Goal: Browse casually

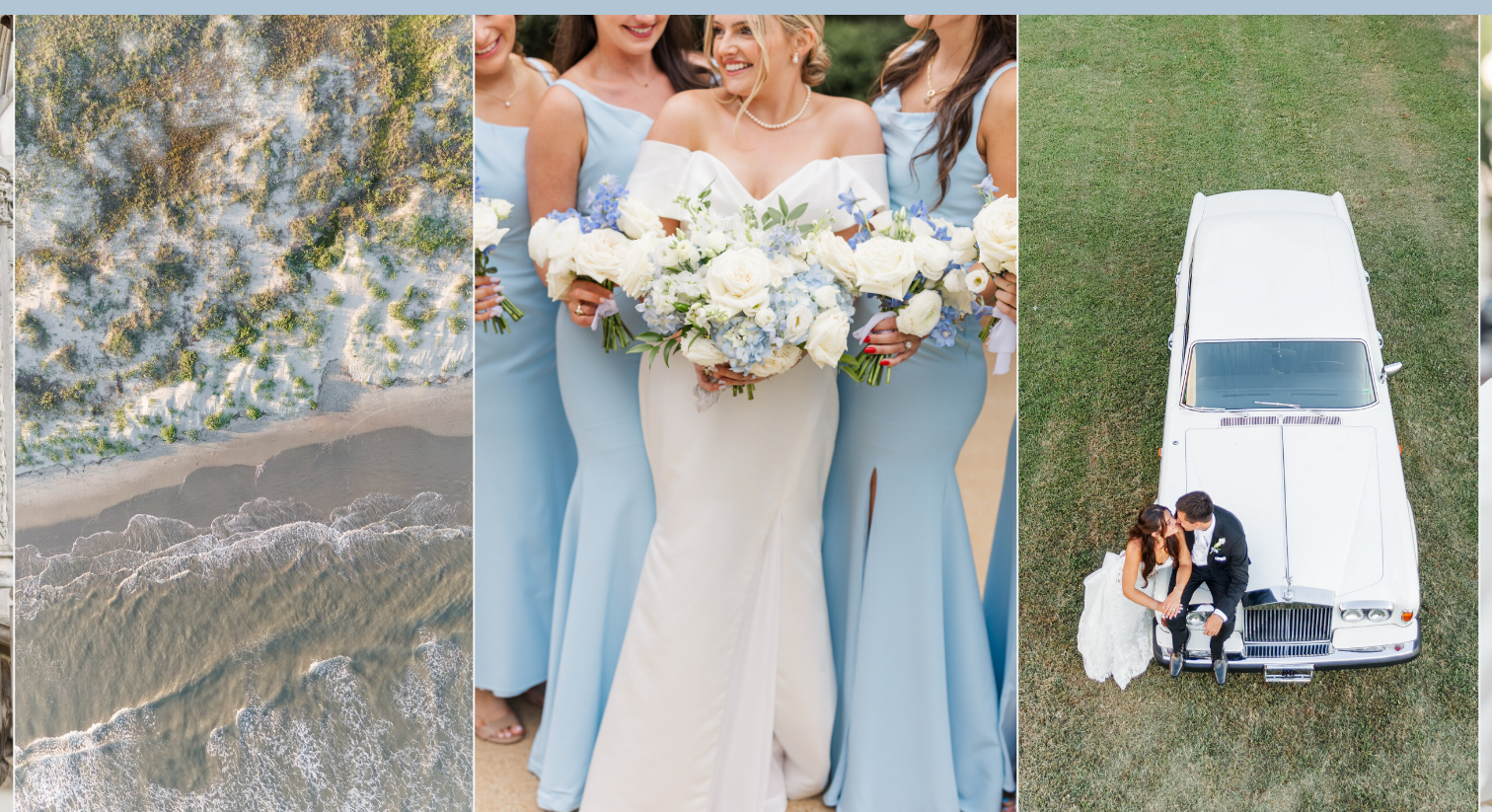
scroll to position [124, 0]
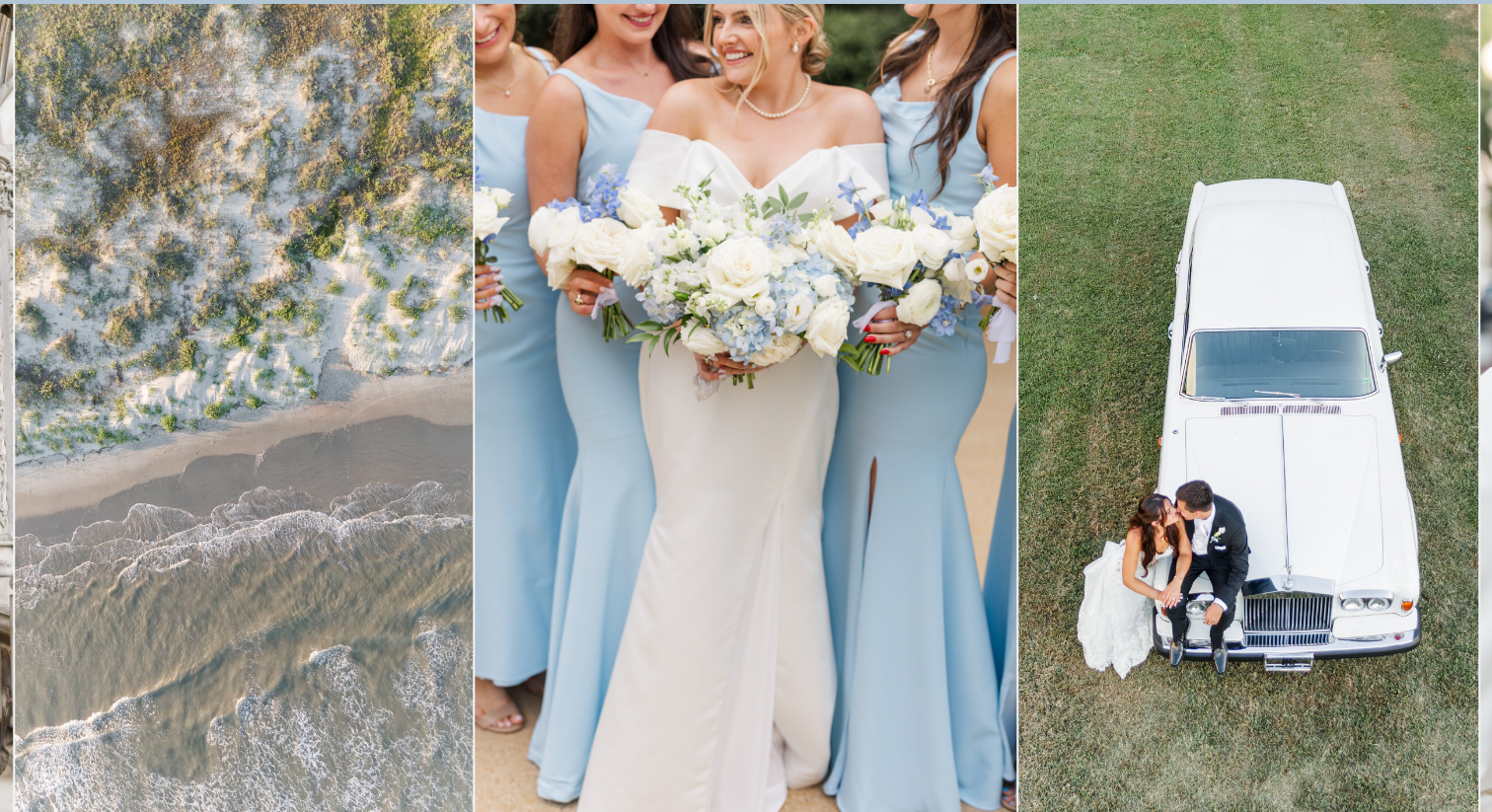
click at [690, 509] on img at bounding box center [745, 410] width 542 height 813
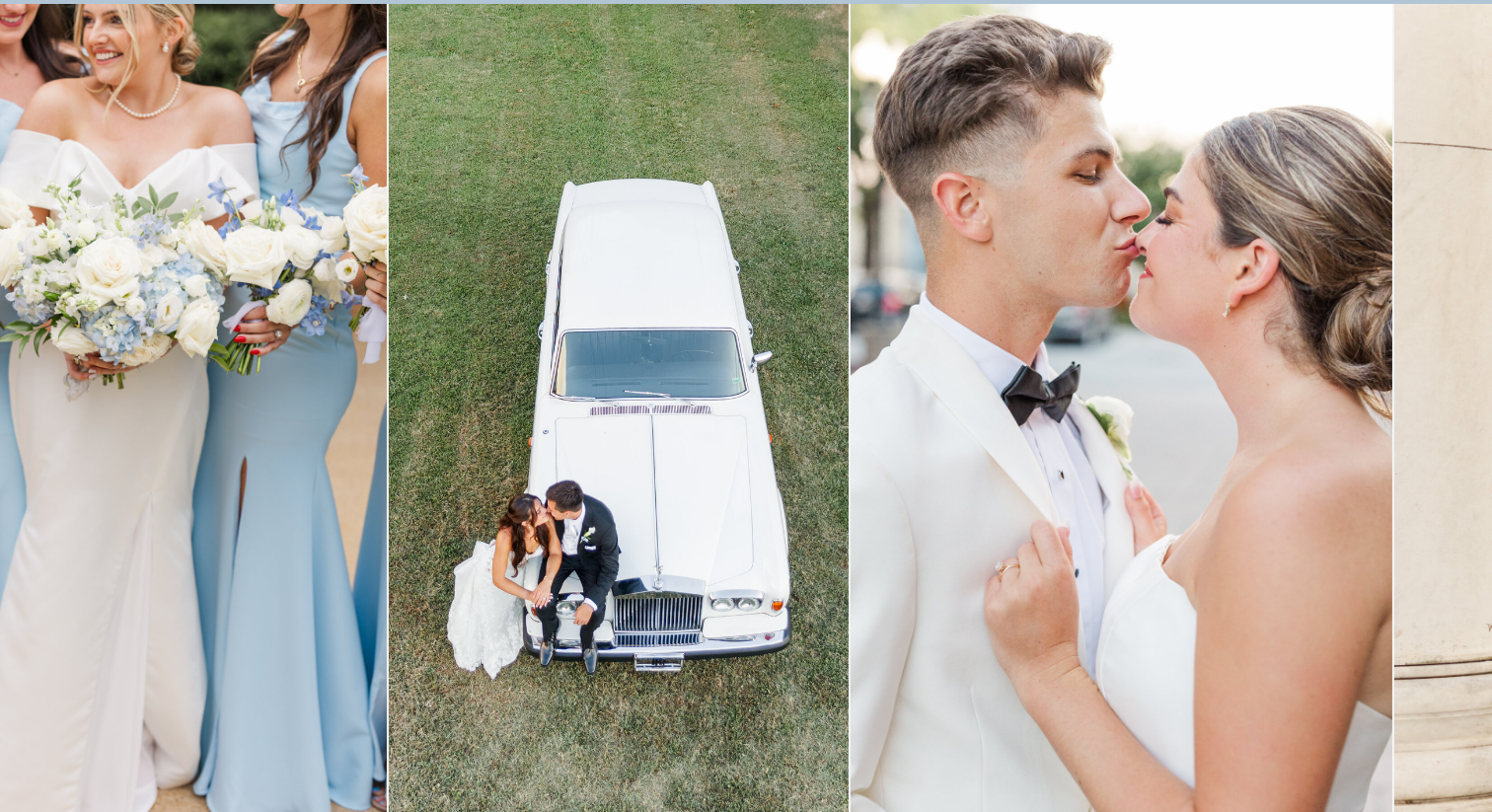
click at [616, 517] on img at bounding box center [618, 410] width 459 height 813
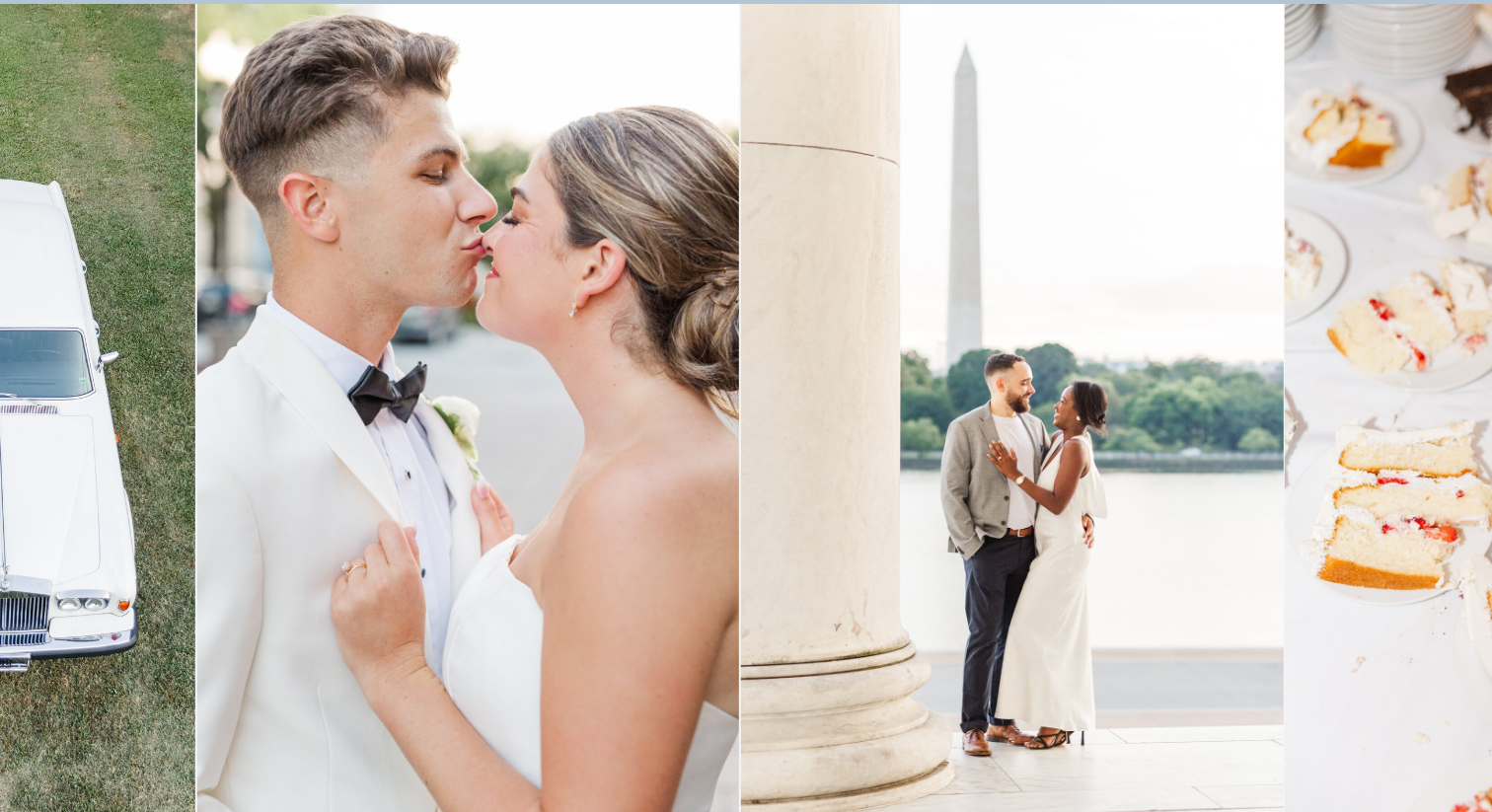
click at [618, 502] on img at bounding box center [467, 410] width 542 height 813
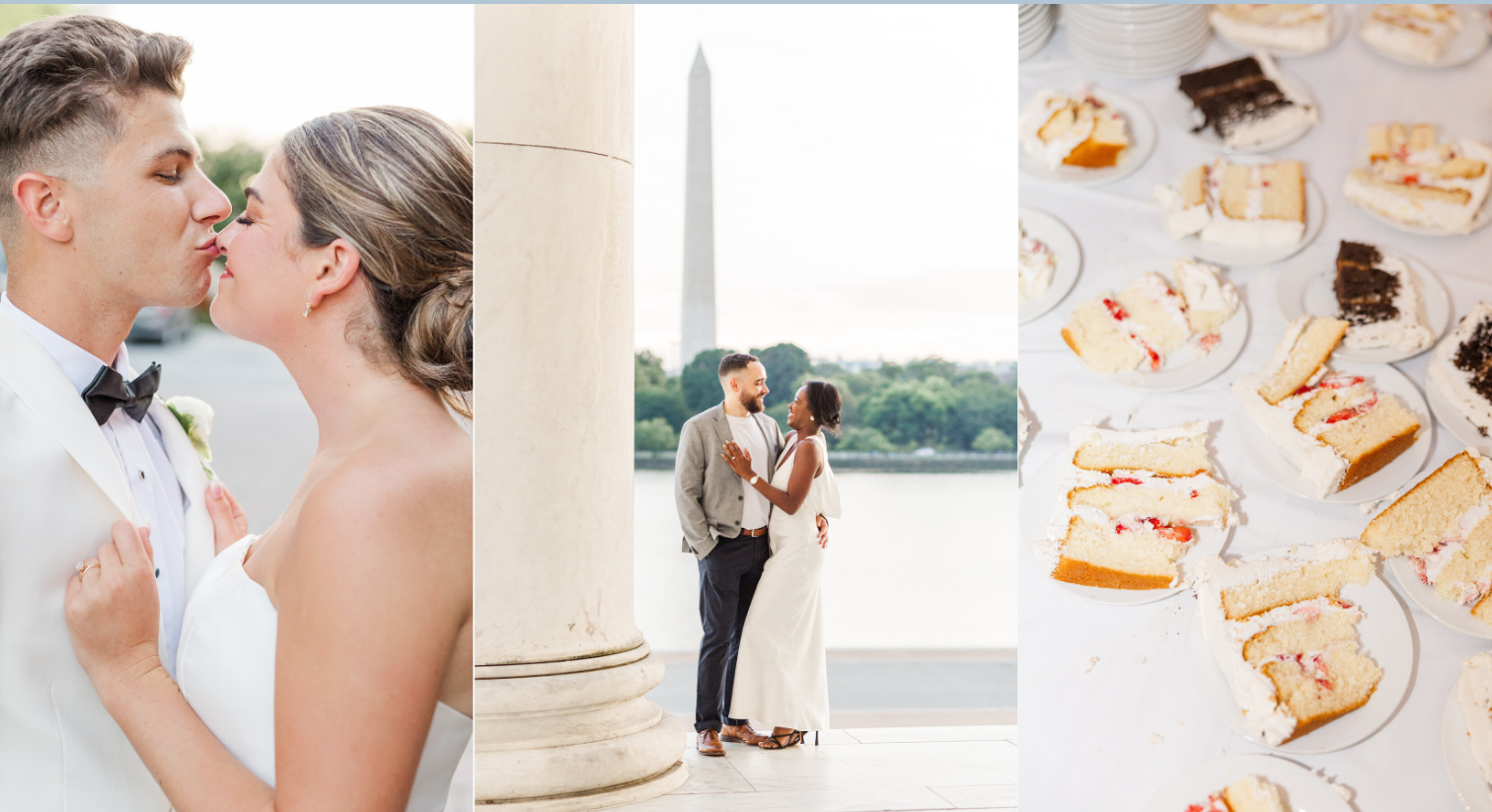
click at [474, 506] on img at bounding box center [745, 410] width 542 height 813
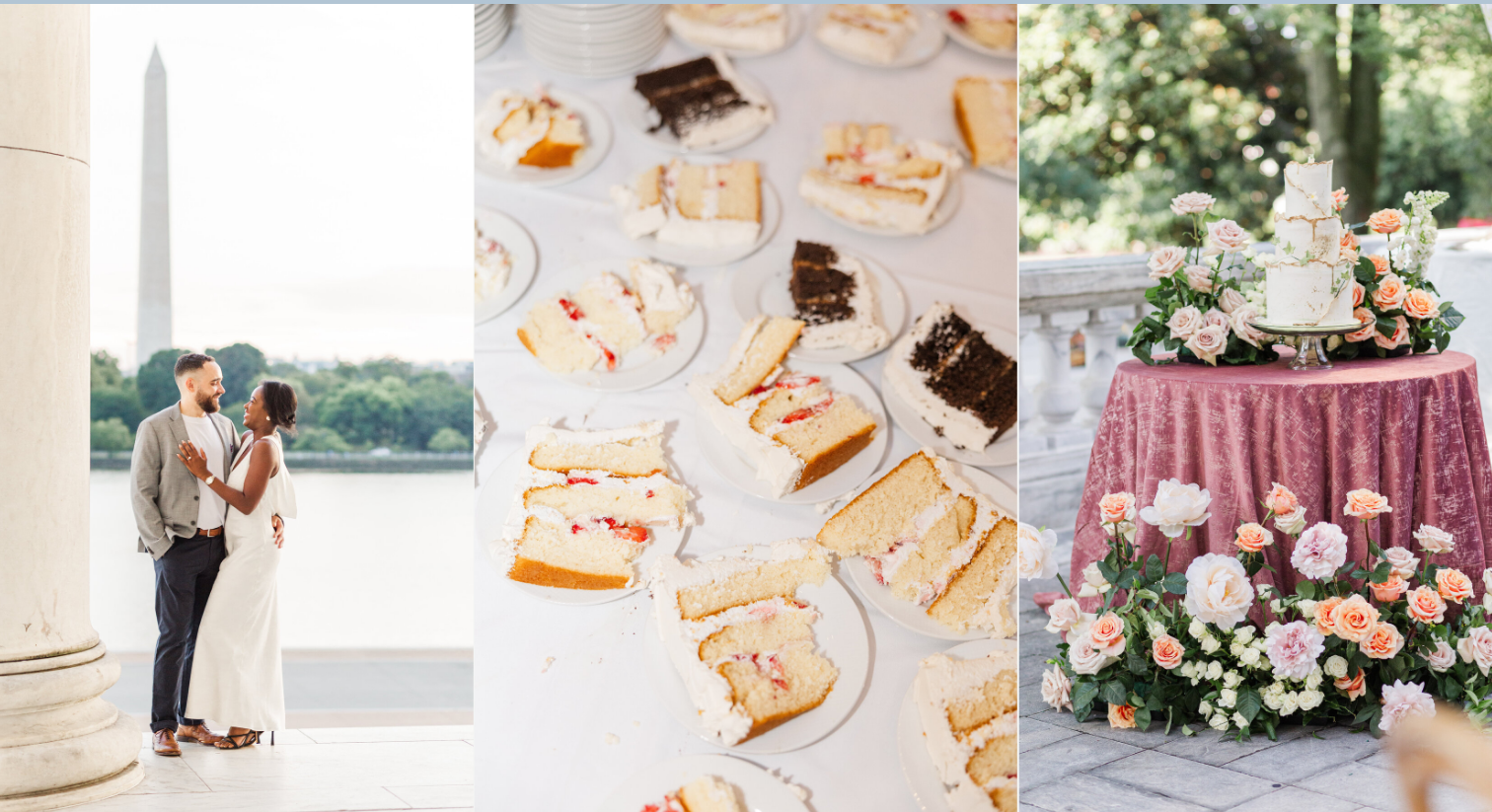
click at [474, 481] on img at bounding box center [745, 410] width 542 height 813
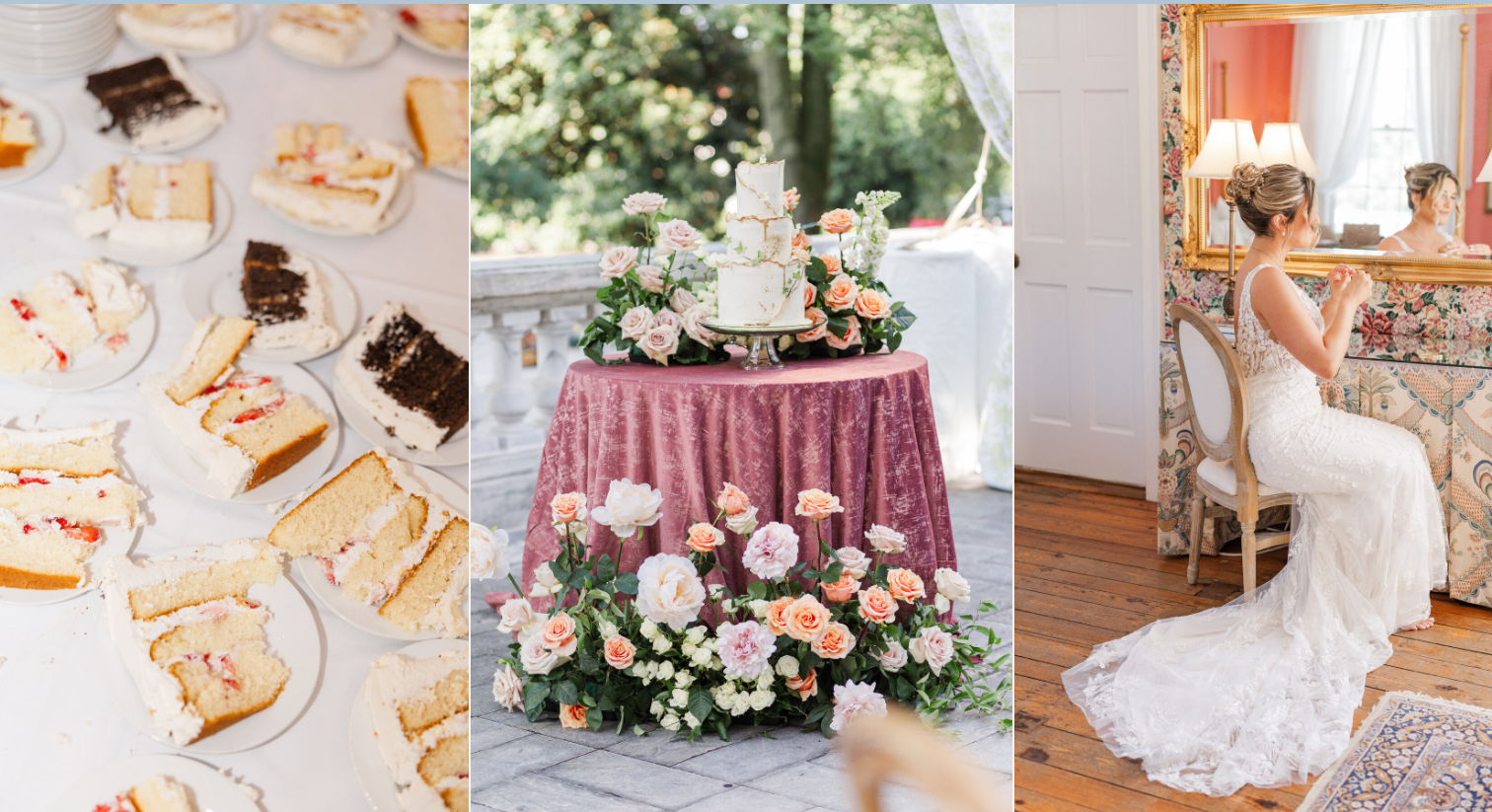
click at [507, 439] on img at bounding box center [741, 410] width 542 height 813
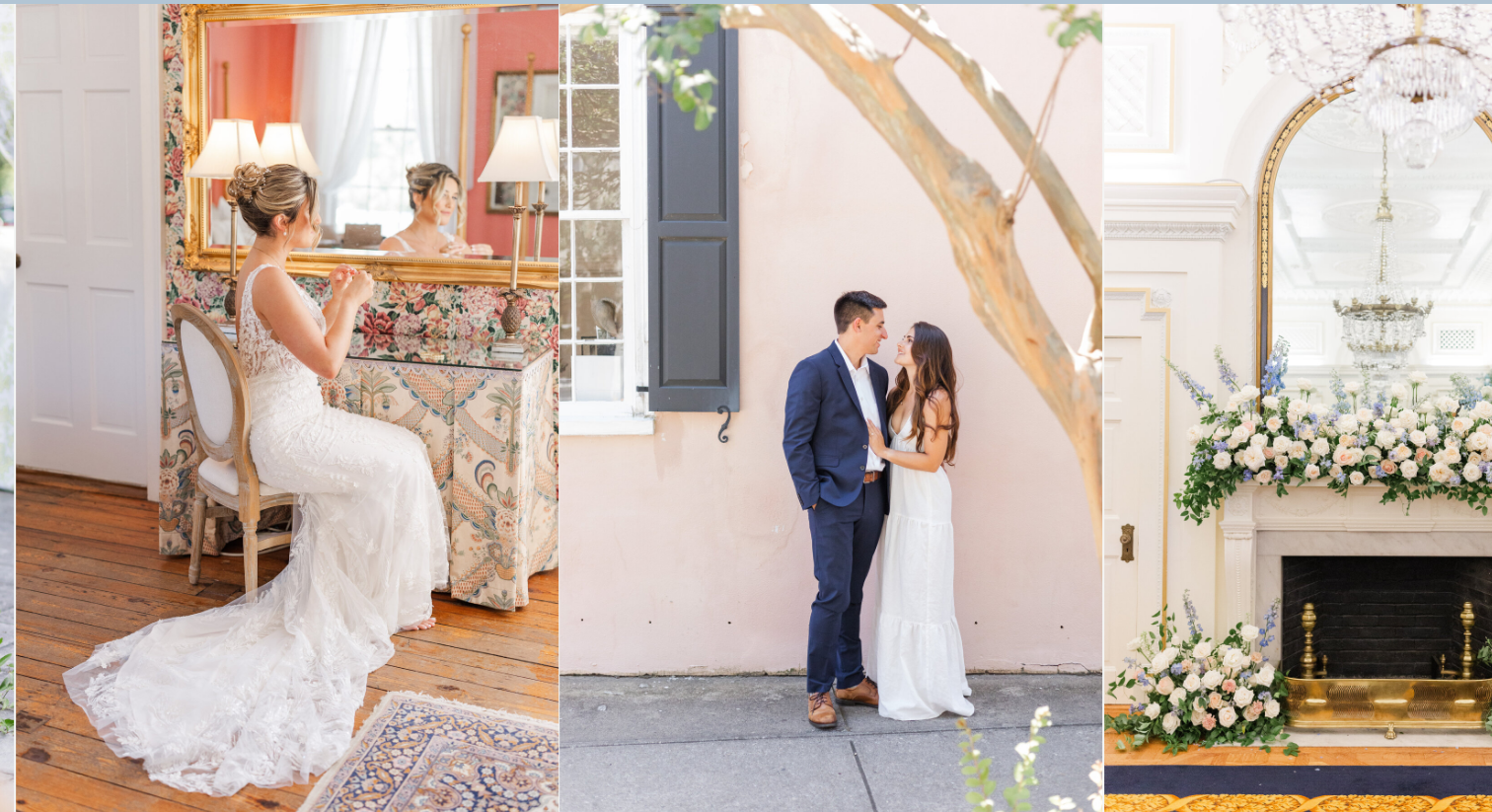
click at [285, 522] on img at bounding box center [286, 410] width 542 height 813
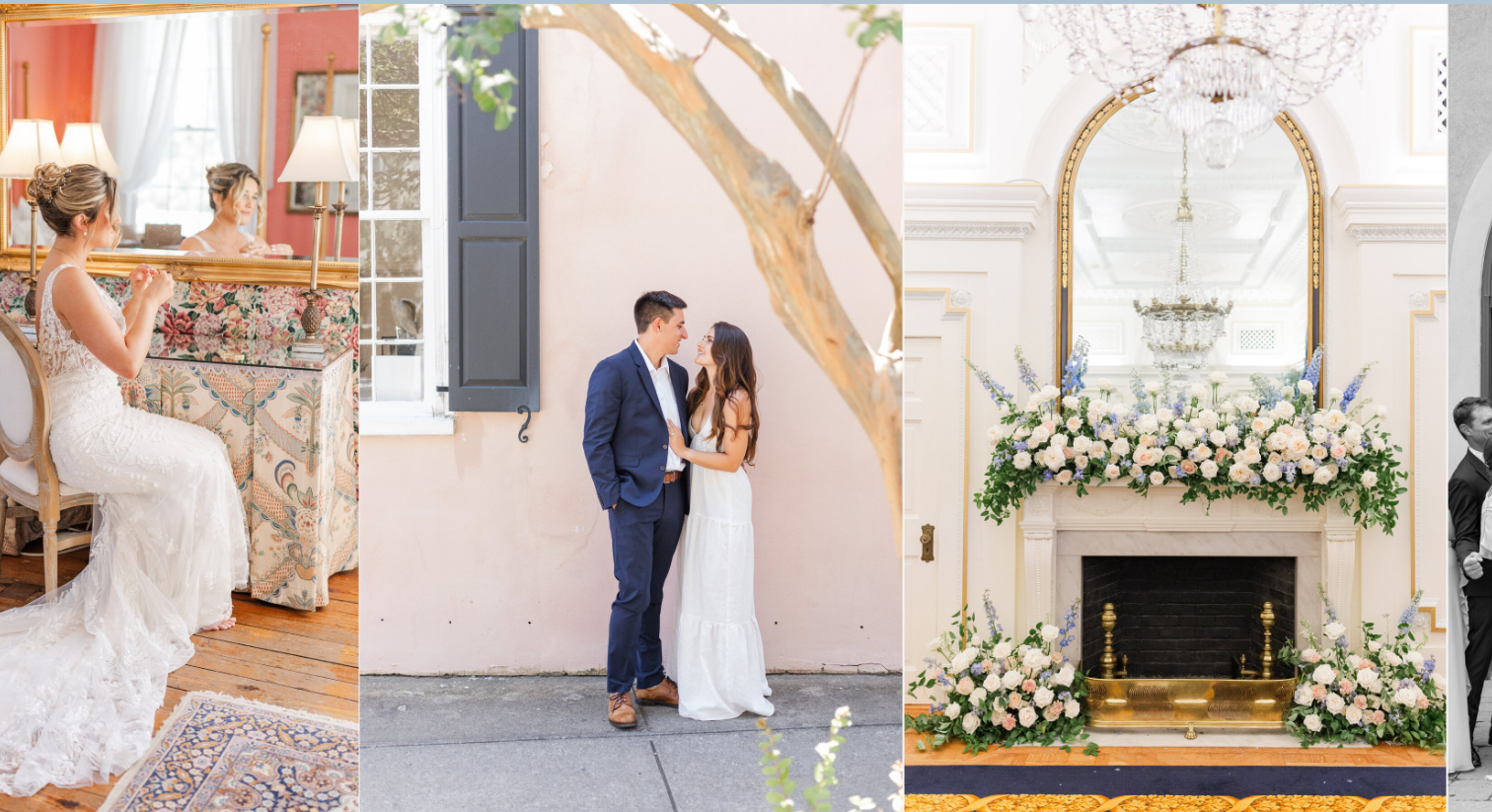
click at [360, 472] on img at bounding box center [630, 410] width 542 height 813
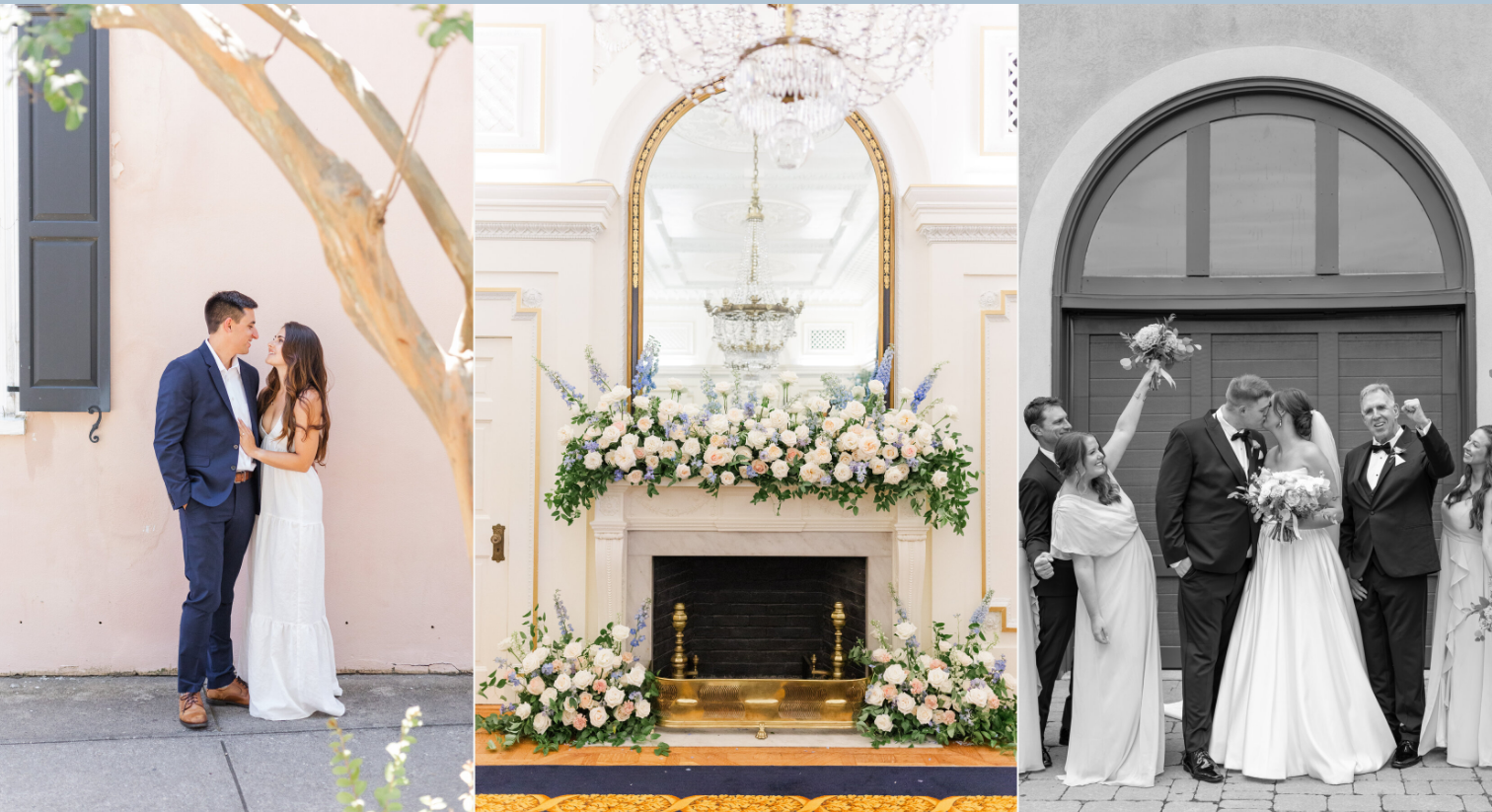
click at [474, 500] on img at bounding box center [745, 410] width 542 height 813
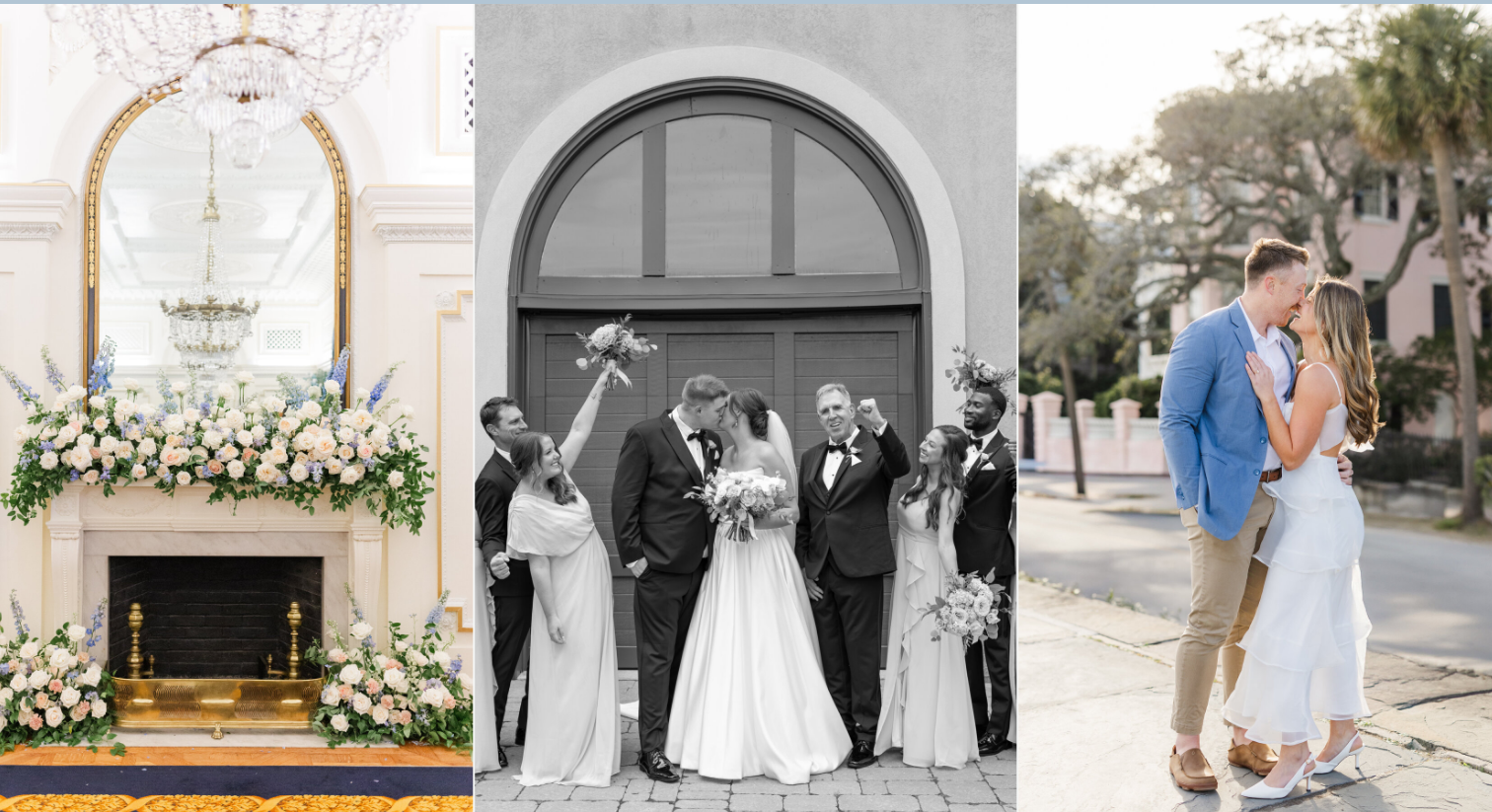
click at [474, 487] on img at bounding box center [745, 410] width 542 height 813
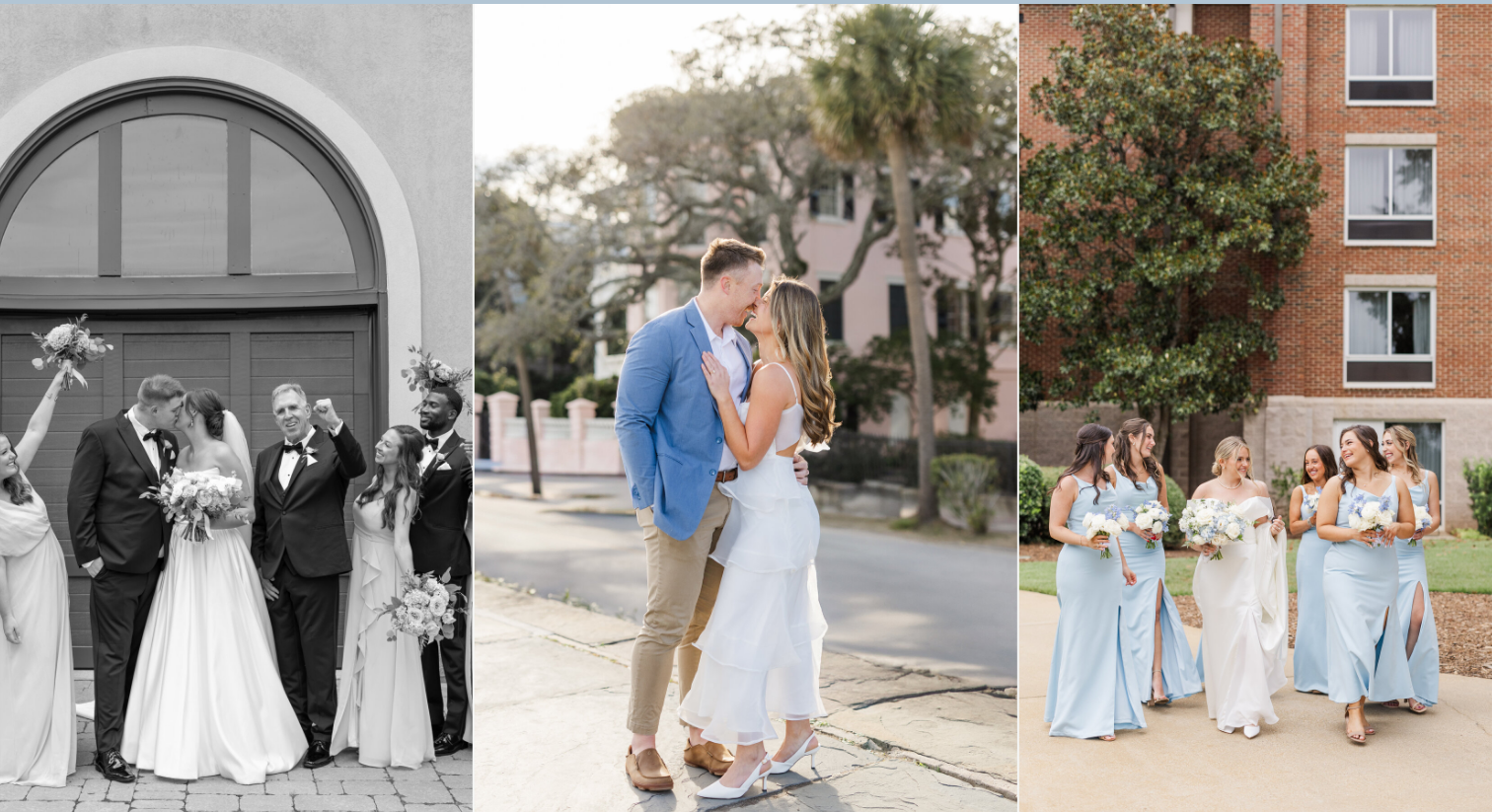
click at [474, 433] on img at bounding box center [745, 410] width 542 height 813
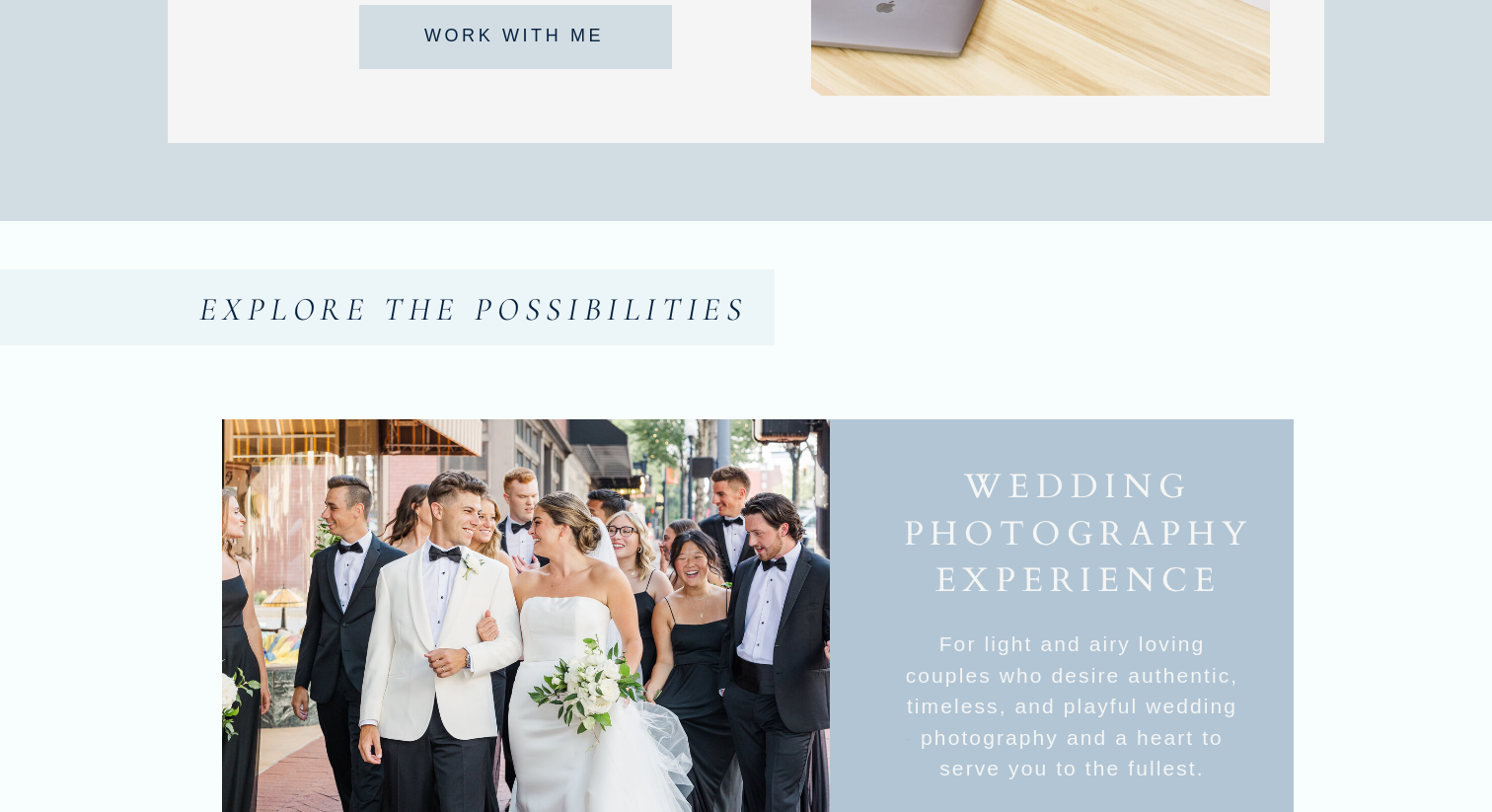
scroll to position [0, 0]
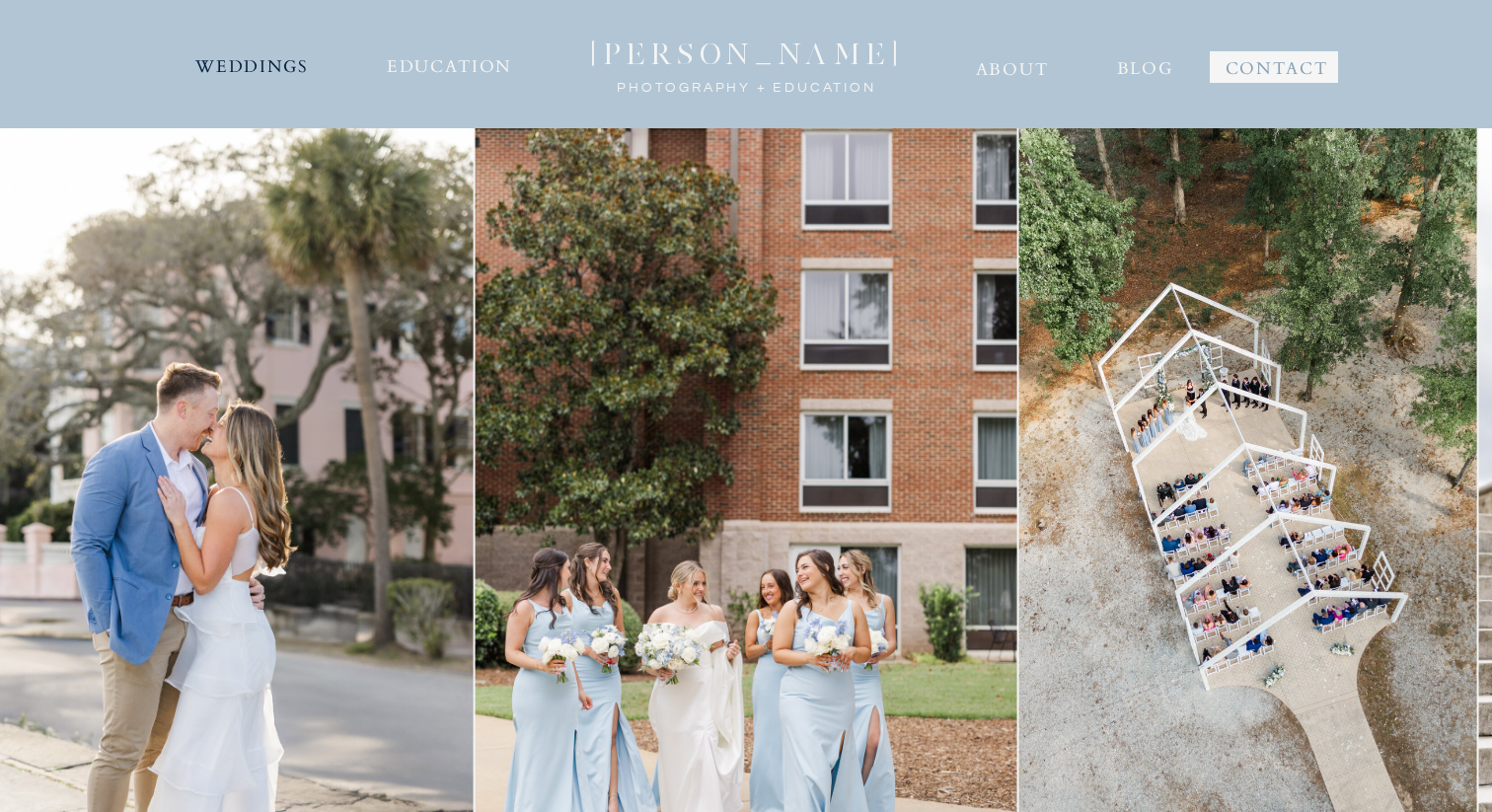
click at [298, 67] on nav "WEDDINGS" at bounding box center [252, 65] width 119 height 32
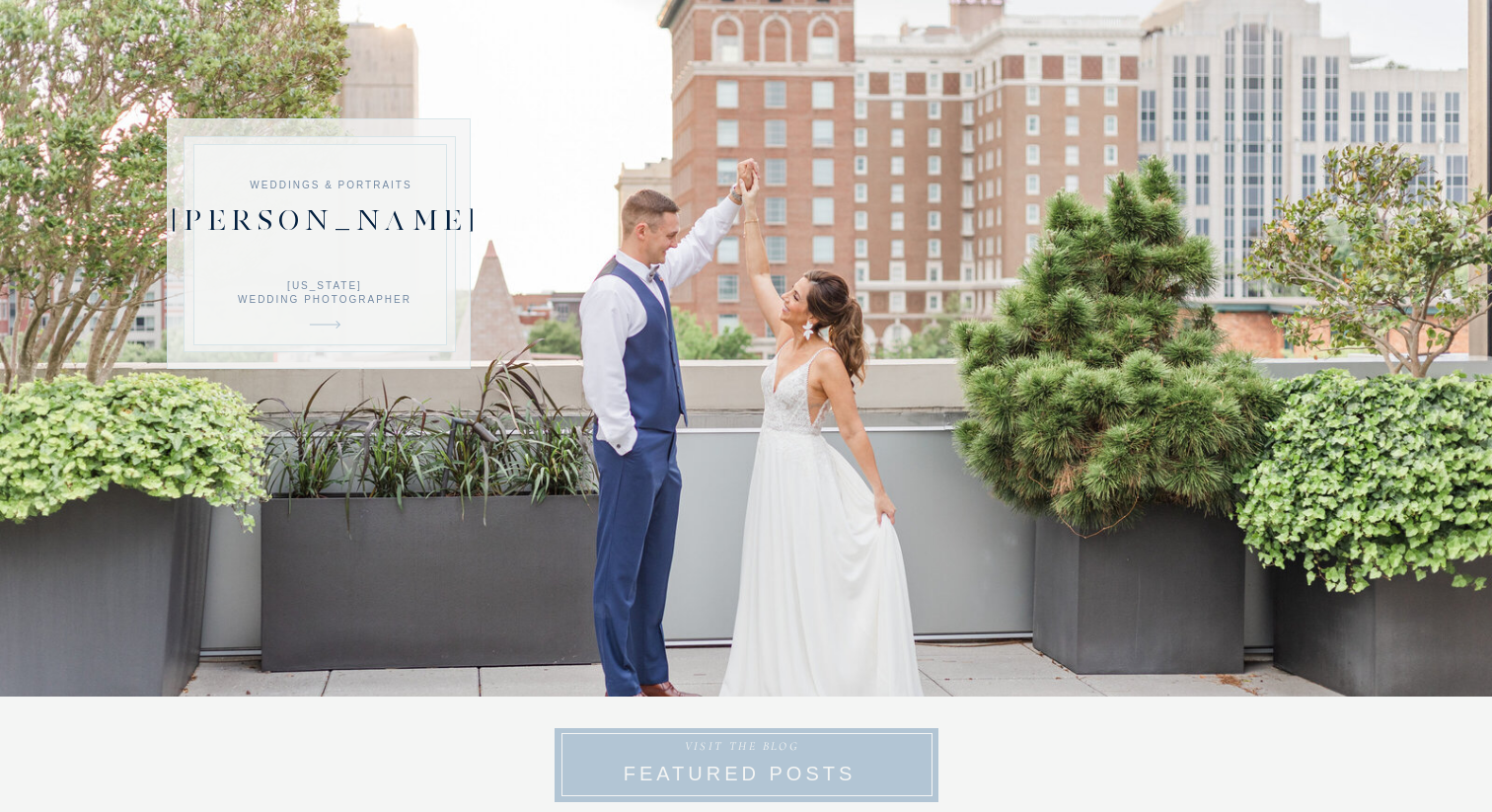
scroll to position [7509, 0]
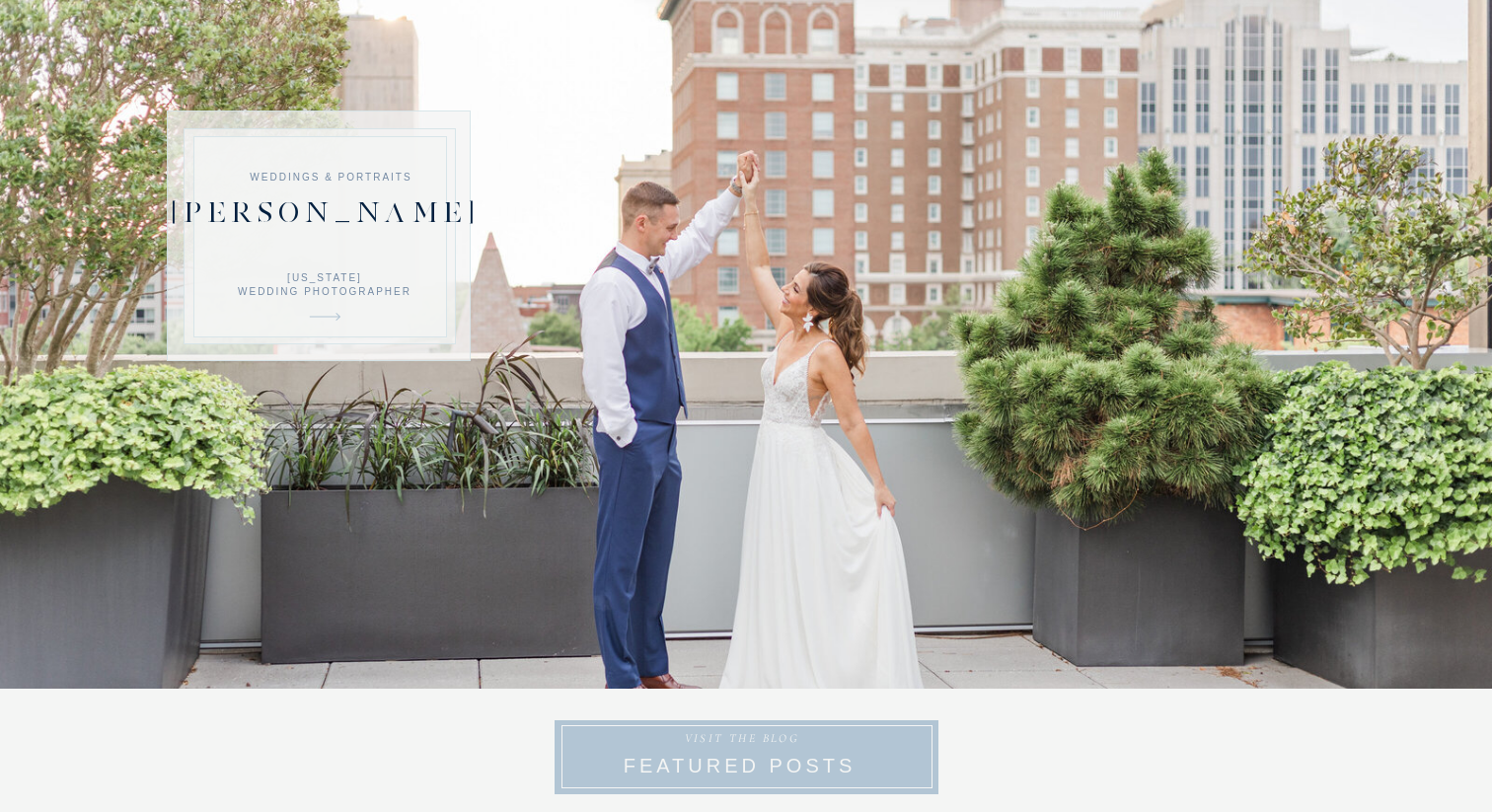
click at [326, 320] on icon at bounding box center [325, 317] width 41 height 50
